Goal: Transaction & Acquisition: Subscribe to service/newsletter

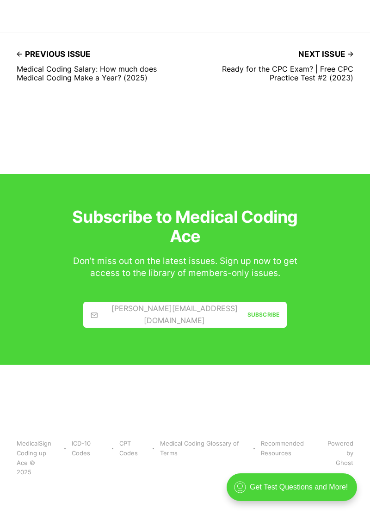
scroll to position [3516, 0]
click at [195, 328] on link "[PERSON_NAME][EMAIL_ADDRESS][DOMAIN_NAME] Subscribe" at bounding box center [184, 315] width 203 height 26
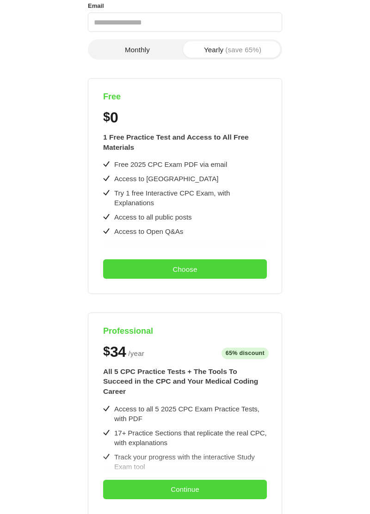
scroll to position [0, 0]
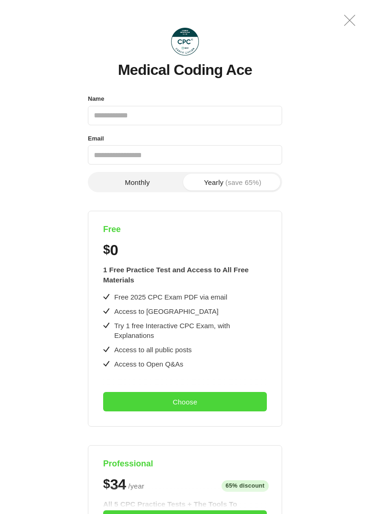
click at [144, 177] on button "Monthly" at bounding box center [137, 182] width 95 height 17
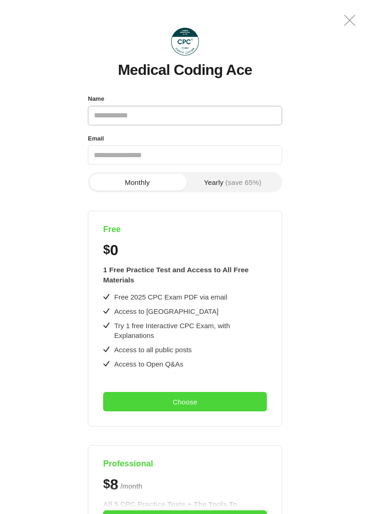
click at [215, 106] on input "Name" at bounding box center [185, 115] width 194 height 19
type input "**********"
click at [210, 158] on input "Email" at bounding box center [185, 154] width 194 height 19
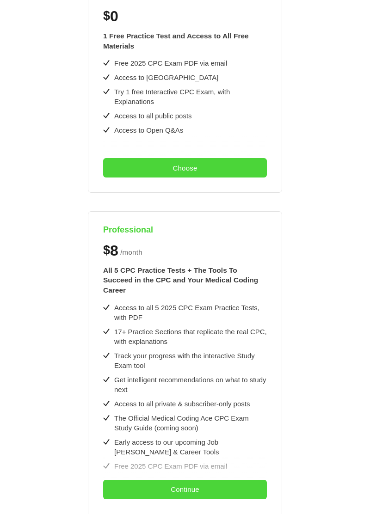
scroll to position [237, 0]
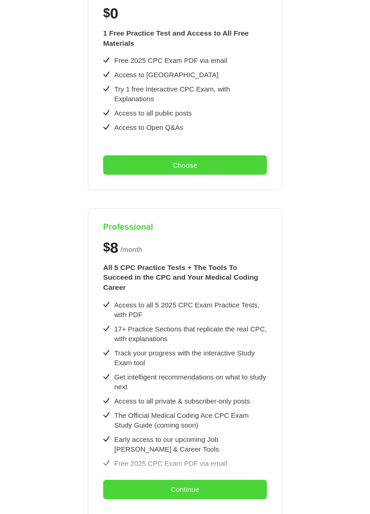
type input "**********"
click at [240, 162] on button "Choose" at bounding box center [185, 164] width 164 height 19
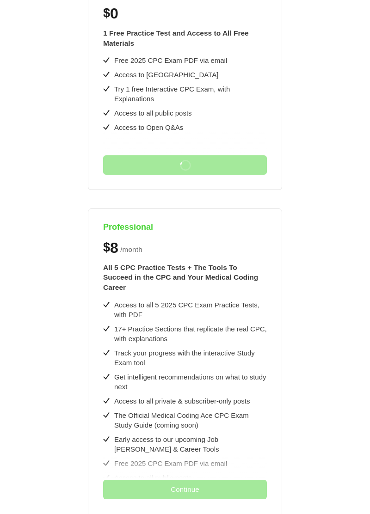
scroll to position [0, 0]
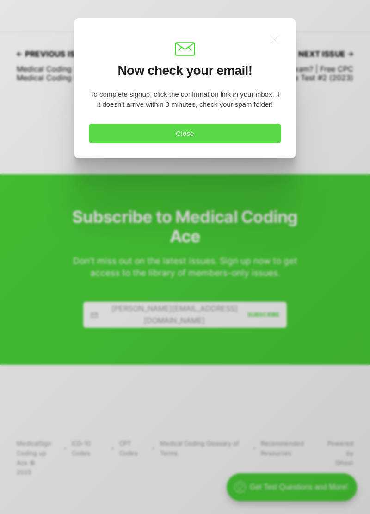
click at [249, 128] on button "Close" at bounding box center [185, 133] width 192 height 19
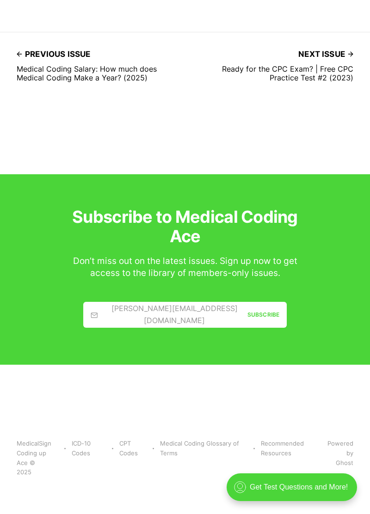
scroll to position [2988, 0]
click at [315, 494] on div ".cls-1{fill:none;stroke:currentColor;stroke-linecap:round;stroke-linejoin:round…" at bounding box center [291, 487] width 130 height 28
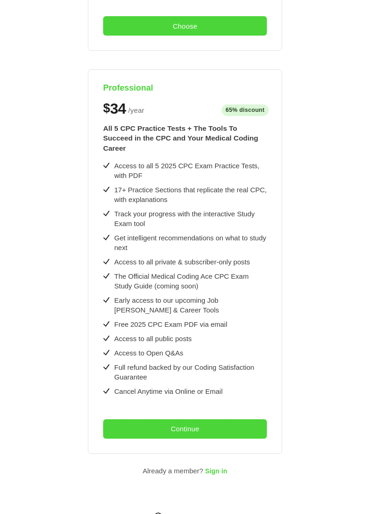
scroll to position [389, 0]
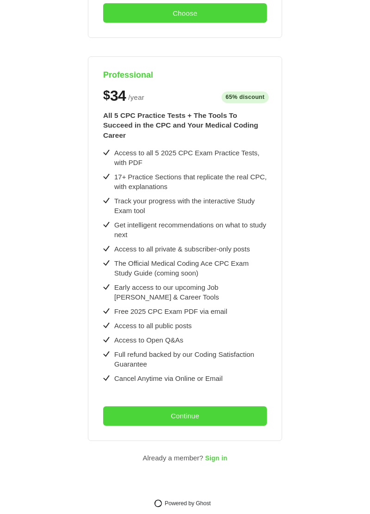
click at [250, 408] on button "Continue" at bounding box center [185, 415] width 164 height 19
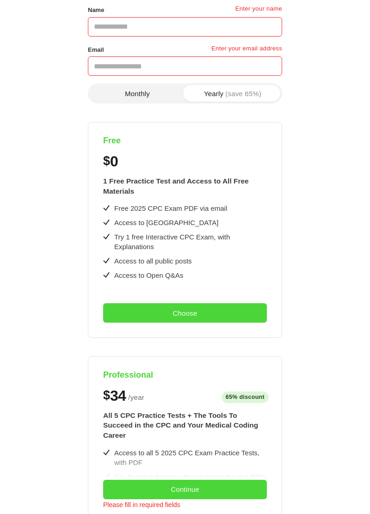
scroll to position [86, 0]
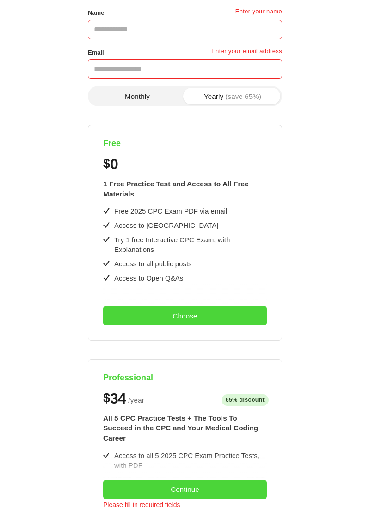
click at [234, 318] on button "Choose" at bounding box center [185, 315] width 164 height 19
